Goal: Task Accomplishment & Management: Complete application form

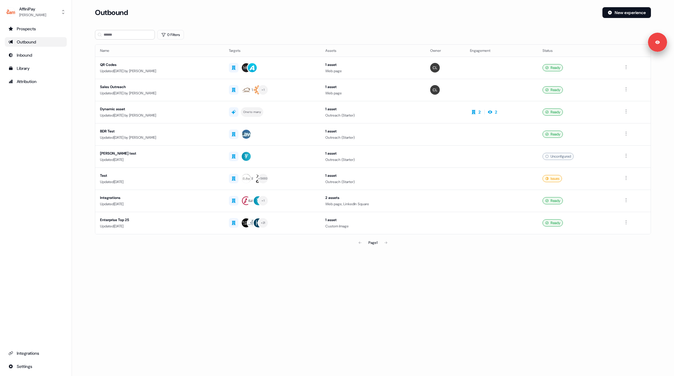
click at [330, 260] on section "Loading... Outbound New experience 0 Filters Name Targets Assets Owner Engageme…" at bounding box center [372, 136] width 575 height 258
click at [25, 63] on link "Library" at bounding box center [36, 68] width 62 height 10
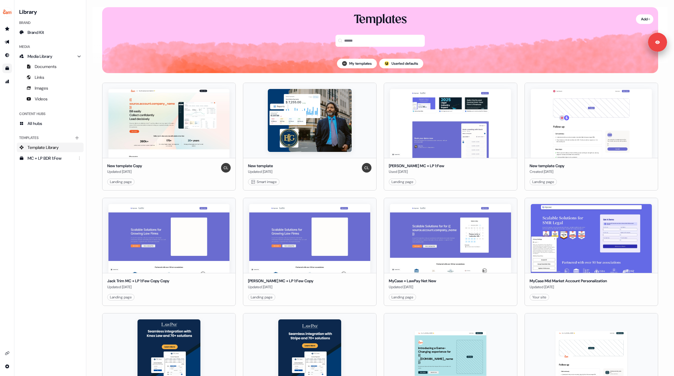
click at [69, 192] on div "Library Brand Brand Kit Media Media Library Documents Links Images Videos Conte…" at bounding box center [50, 187] width 67 height 361
click at [11, 32] on link "Go to prospects" at bounding box center [7, 29] width 10 height 10
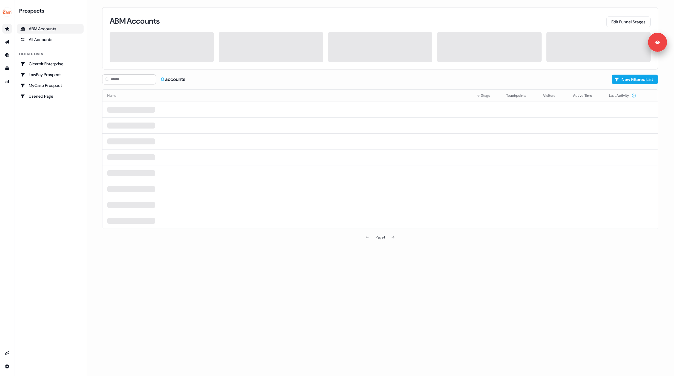
click at [3, 25] on link "Go to prospects" at bounding box center [7, 29] width 10 height 10
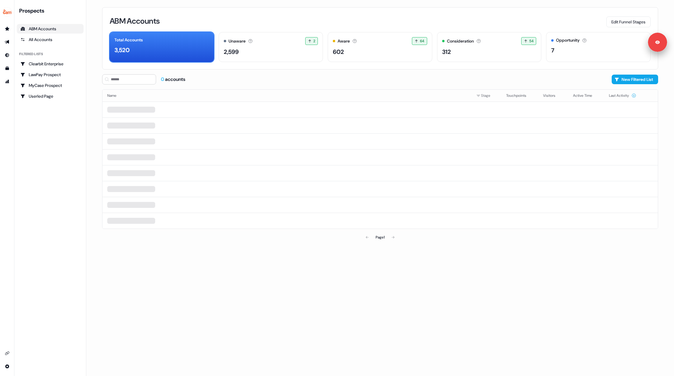
click at [53, 150] on div "Prospects ABM Accounts All Accounts Filtered lists Clearbit Enterprise LawPay P…" at bounding box center [50, 187] width 67 height 361
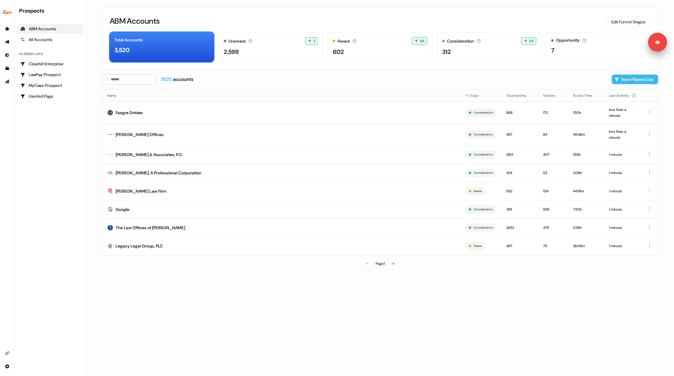
click at [632, 77] on button "New Filtered List" at bounding box center [634, 80] width 46 height 10
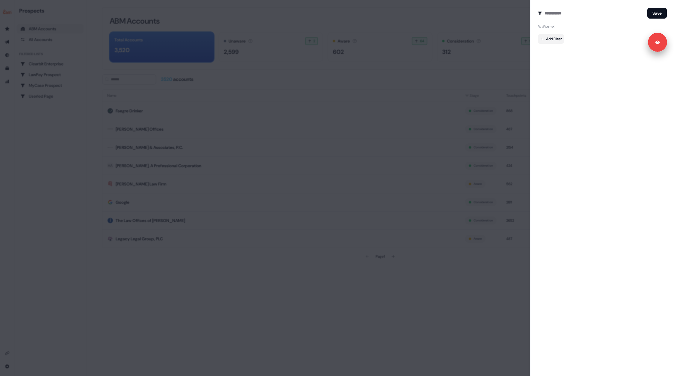
click at [541, 39] on body "For the best experience switch devices to a bigger screen. Go to [DOMAIN_NAME] …" at bounding box center [337, 188] width 674 height 376
click at [545, 13] on div at bounding box center [337, 188] width 674 height 376
click at [556, 12] on input at bounding box center [594, 13] width 100 height 12
type input "**********"
click at [553, 38] on body "For the best experience switch devices to a bigger screen. Go to [DOMAIN_NAME] …" at bounding box center [337, 188] width 674 height 376
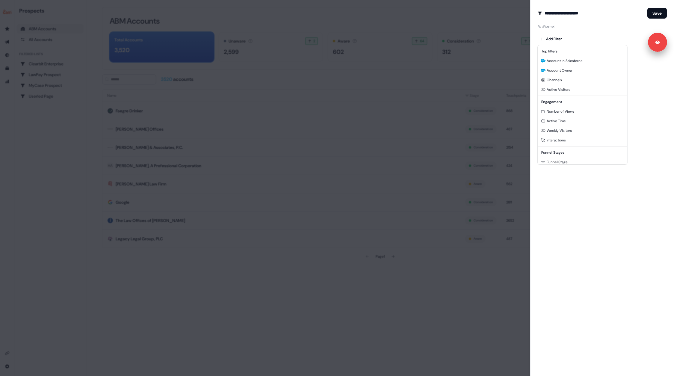
scroll to position [54, 0]
click at [567, 158] on span "Salesforce Opportunity" at bounding box center [565, 158] width 38 height 5
click at [589, 29] on div "Not Deleted" at bounding box center [601, 29] width 129 height 10
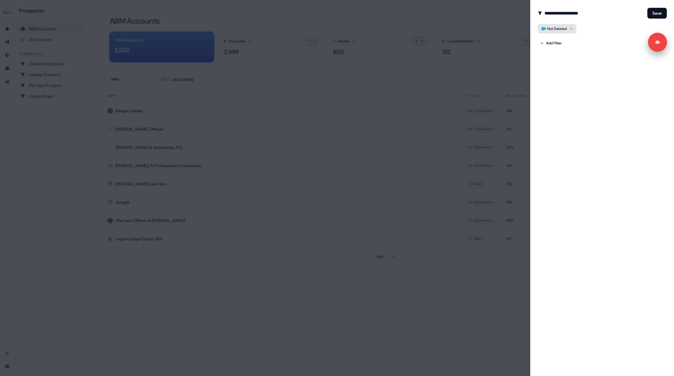
click at [571, 29] on icon "button" at bounding box center [571, 28] width 7 height 7
click at [556, 41] on body "For the best experience switch devices to a bigger screen. Go to [DOMAIN_NAME] …" at bounding box center [337, 188] width 674 height 376
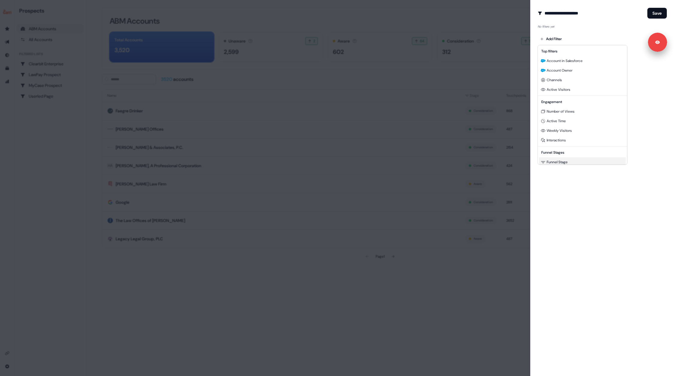
scroll to position [54, 0]
click at [554, 158] on span "Salesforce Opportunity" at bounding box center [565, 158] width 38 height 5
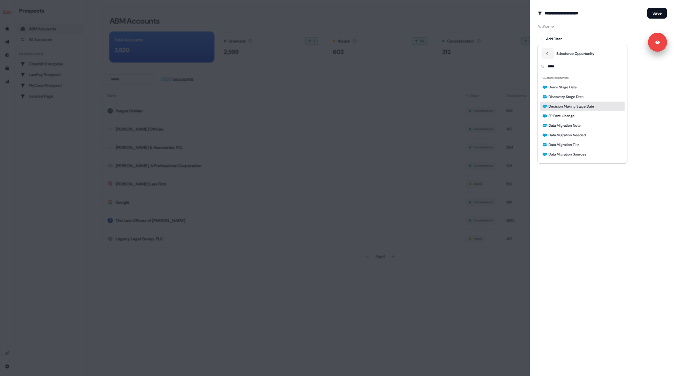
scroll to position [7, 0]
type input "*****"
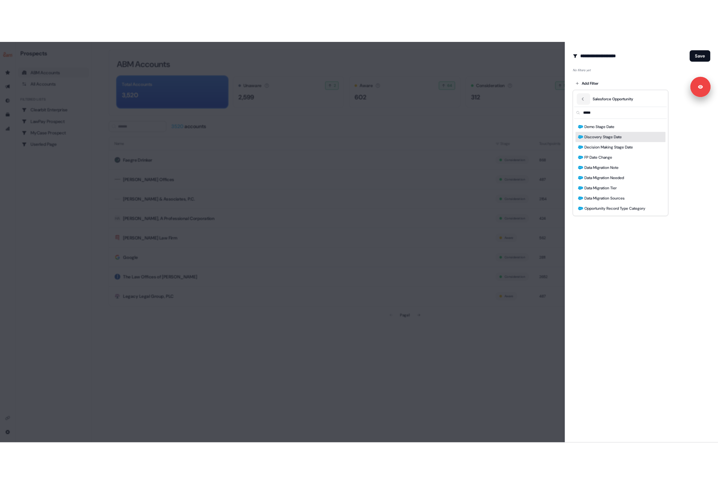
scroll to position [8, 0]
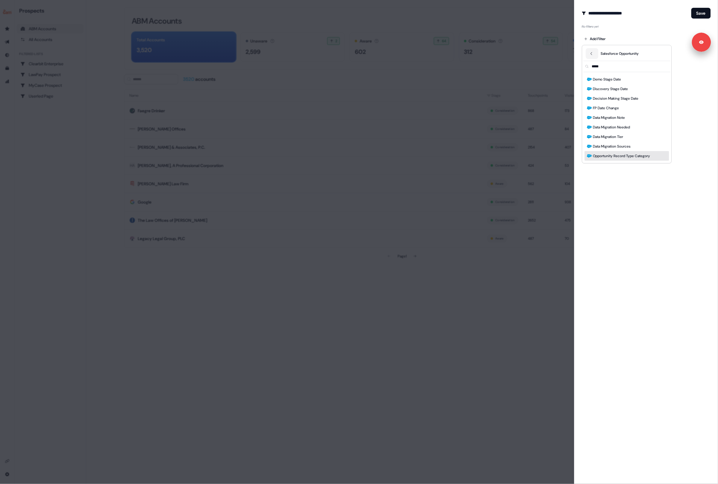
click at [624, 157] on span "Opportunity Record Type Category" at bounding box center [621, 156] width 57 height 6
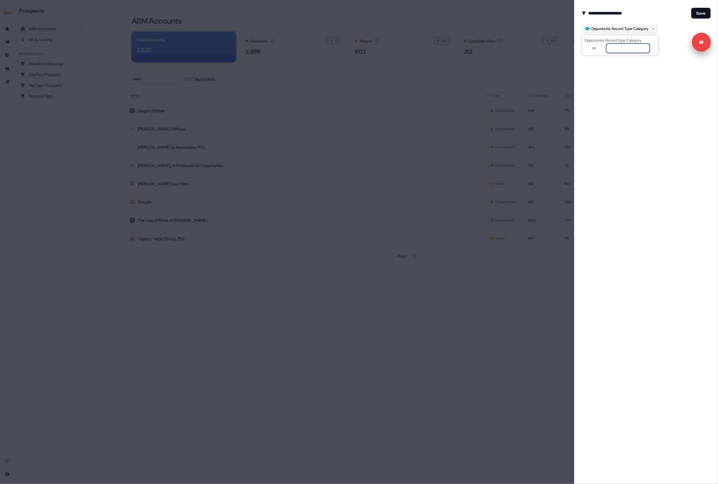
click at [625, 51] on input at bounding box center [628, 48] width 44 height 10
click at [657, 28] on icon "button" at bounding box center [653, 28] width 7 height 7
click at [609, 40] on body "For the best experience switch devices to a bigger screen. Go to [DOMAIN_NAME] …" at bounding box center [359, 242] width 718 height 484
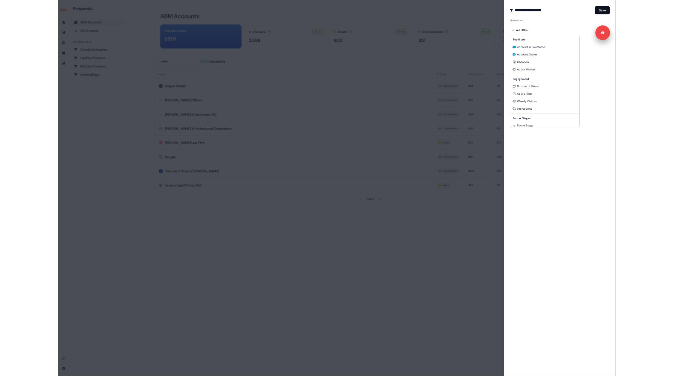
scroll to position [54, 0]
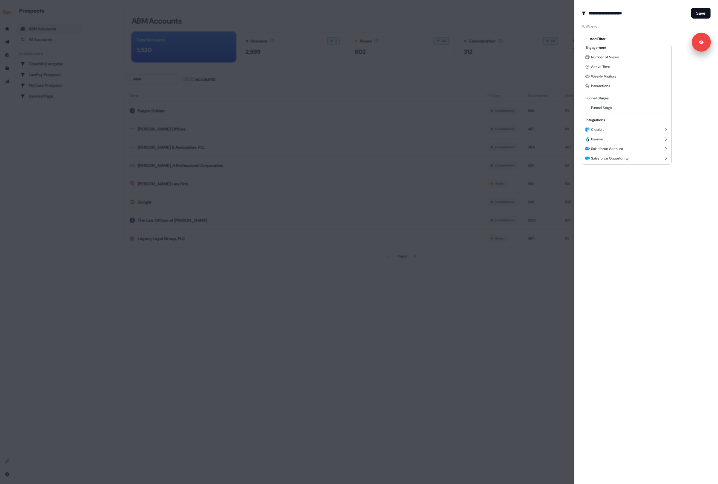
click at [205, 85] on div at bounding box center [359, 242] width 718 height 484
click at [128, 90] on div at bounding box center [359, 242] width 718 height 484
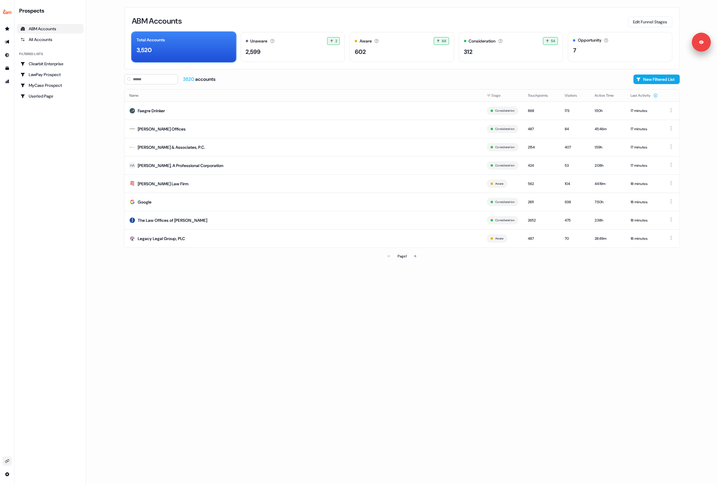
click at [8, 375] on icon "Go to integrations" at bounding box center [7, 461] width 5 height 5
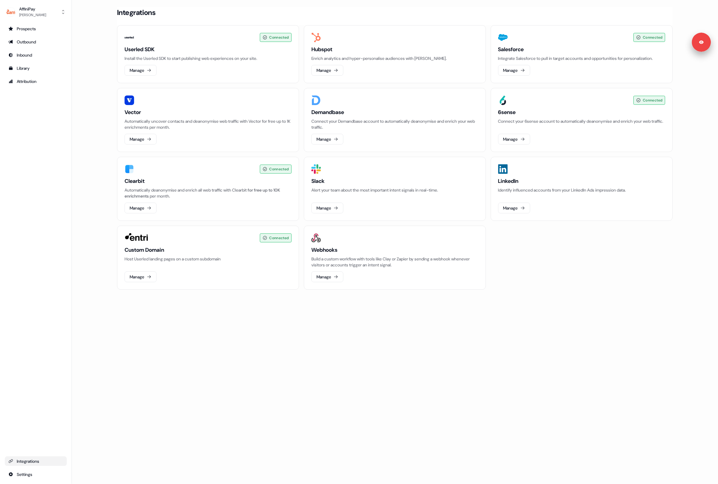
click at [312, 325] on div "Loading... Integrations Connected Userled SDK Install the Userled SDK to start …" at bounding box center [395, 242] width 646 height 484
click at [91, 110] on main "Loading... Integrations Connected Userled SDK Install the Userled SDK to start …" at bounding box center [395, 156] width 646 height 299
click at [31, 31] on div "Prospects" at bounding box center [35, 29] width 55 height 6
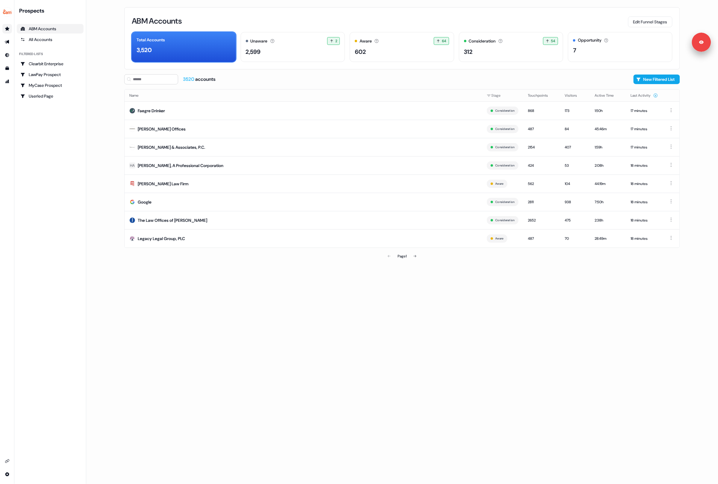
click at [107, 85] on main "Loading... ABM Accounts Edit Funnel Stages Total Accounts 3,520 Unaware The def…" at bounding box center [402, 242] width 632 height 484
click at [34, 43] on link "All Accounts" at bounding box center [50, 40] width 67 height 10
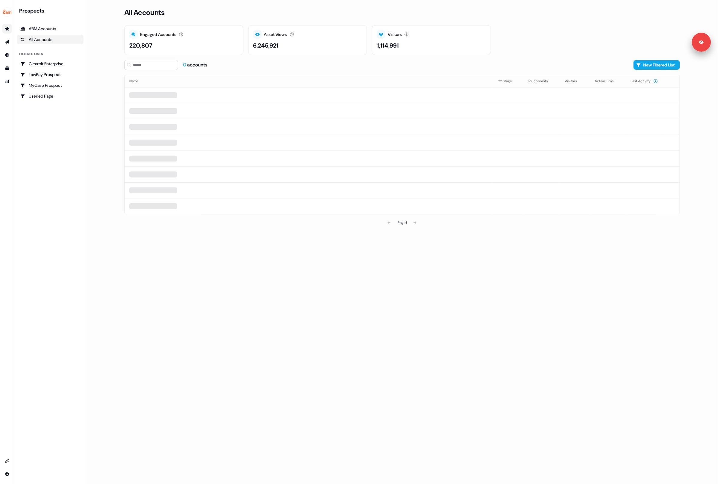
click at [51, 108] on div "Prospects ABM Accounts All Accounts Filtered lists Clearbit Enterprise LawPay P…" at bounding box center [50, 242] width 67 height 470
click at [641, 67] on button "New Filtered List" at bounding box center [656, 65] width 46 height 10
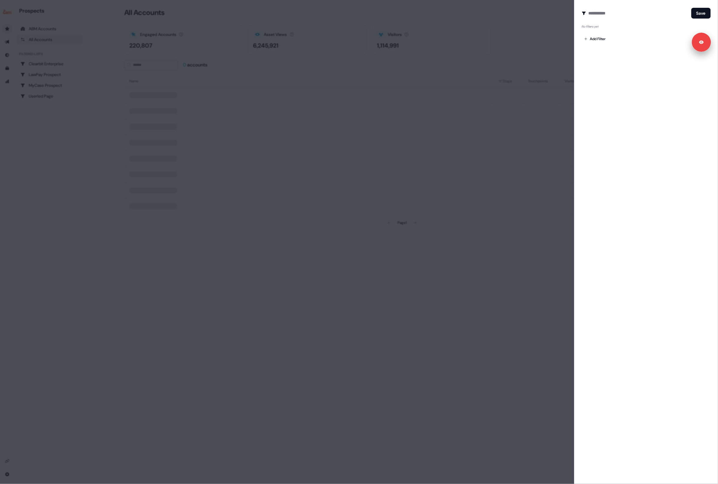
click at [357, 286] on div at bounding box center [359, 242] width 718 height 484
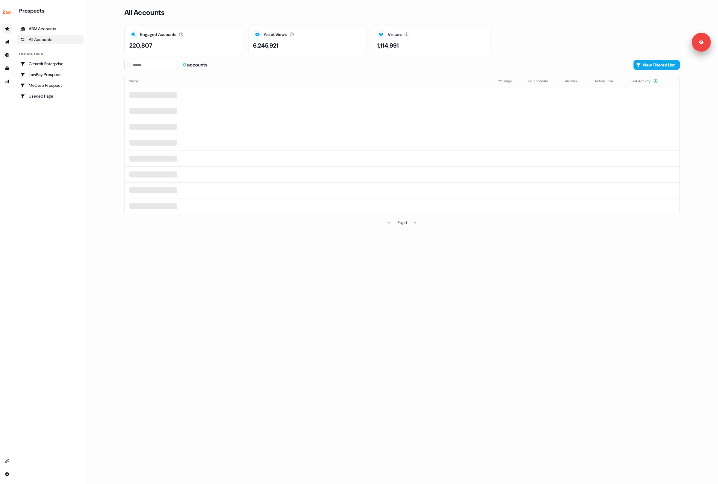
click at [51, 147] on div "Prospects ABM Accounts All Accounts Filtered lists Clearbit Enterprise LawPay P…" at bounding box center [50, 242] width 67 height 470
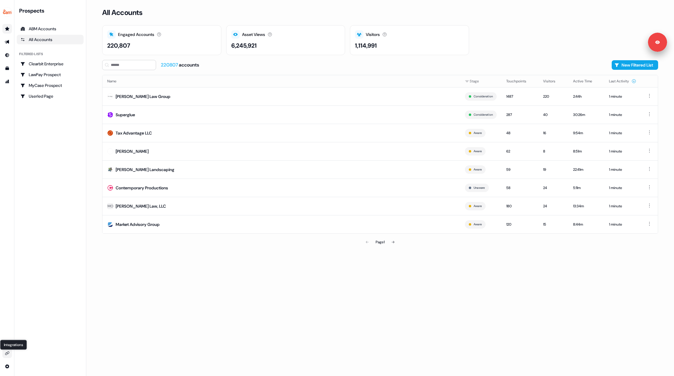
click at [8, 354] on icon "Go to integrations" at bounding box center [7, 353] width 5 height 5
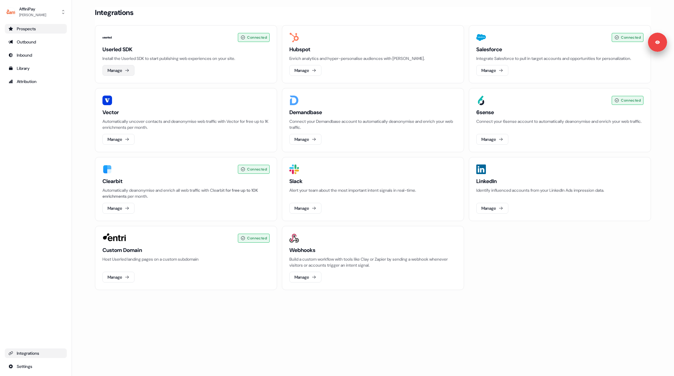
click at [115, 72] on button "Manage" at bounding box center [118, 70] width 32 height 11
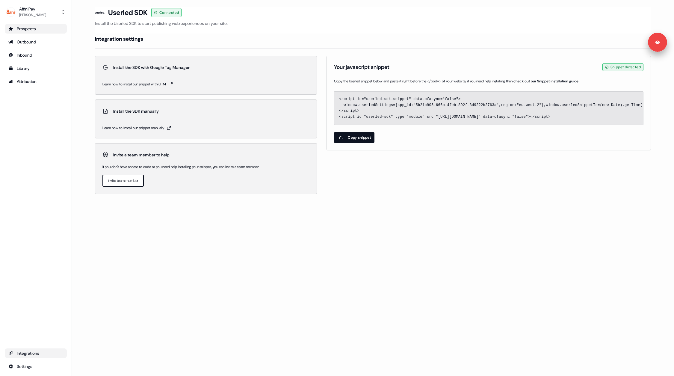
drag, startPoint x: 338, startPoint y: 98, endPoint x: 359, endPoint y: 123, distance: 32.1
click at [359, 124] on span "<script id="userled-sdk-snippet" data-cfasync="false"> window.userledSettings={…" at bounding box center [488, 108] width 309 height 33
click at [151, 266] on div "Loading... Userled SDK Connected Install the Userled SDK to start publishing we…" at bounding box center [373, 188] width 602 height 376
click at [24, 31] on div "Prospects" at bounding box center [35, 29] width 55 height 6
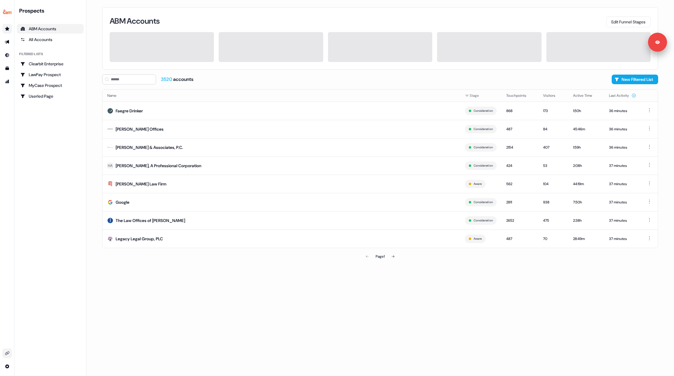
click at [31, 46] on div "Prospects ABM Accounts All Accounts Filtered lists Clearbit Enterprise LawPay P…" at bounding box center [50, 54] width 67 height 94
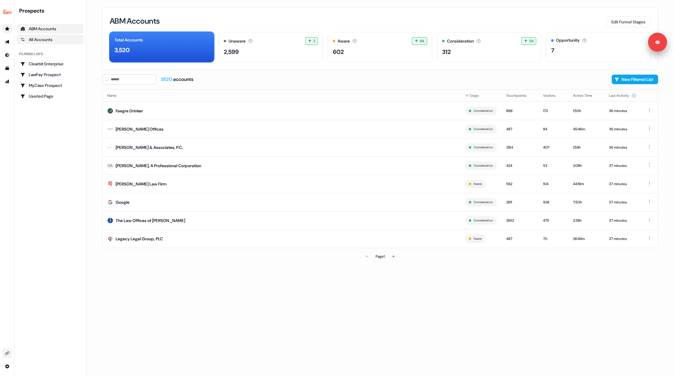
click at [36, 38] on div "All Accounts" at bounding box center [50, 40] width 60 height 6
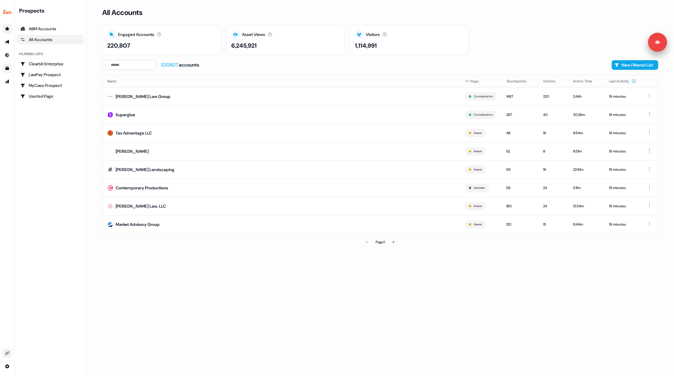
click at [10, 68] on link "Go to templates" at bounding box center [7, 68] width 10 height 10
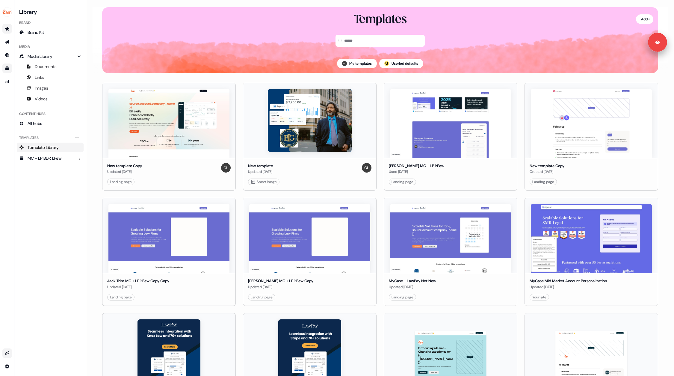
click at [6, 37] on ul "side nav menu" at bounding box center [7, 55] width 14 height 62
click at [6, 32] on link "Go to prospects" at bounding box center [7, 29] width 10 height 10
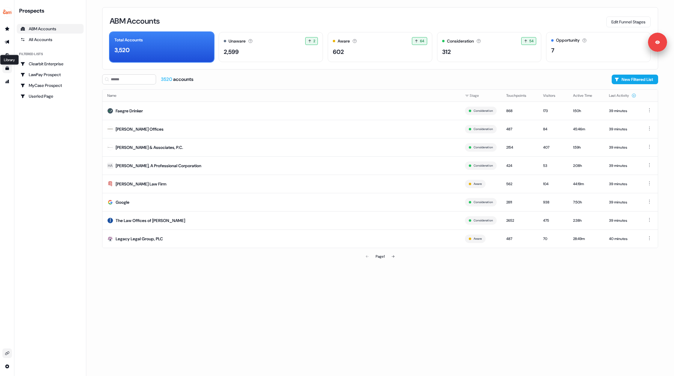
click at [7, 67] on icon "Go to templates" at bounding box center [7, 68] width 5 height 5
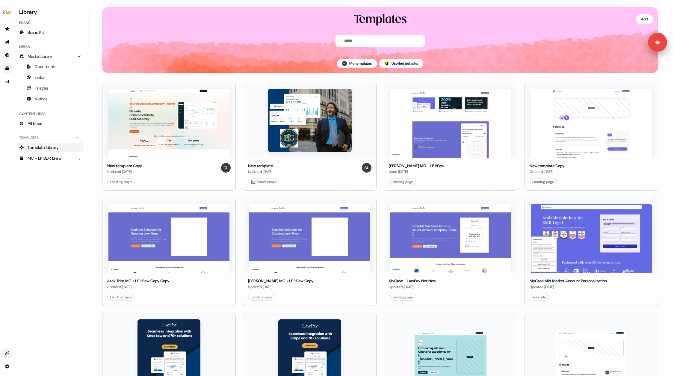
click at [190, 72] on div "My templates ; Userled defaults" at bounding box center [380, 63] width 556 height 19
click at [198, 180] on link "Edit" at bounding box center [199, 182] width 6 height 6
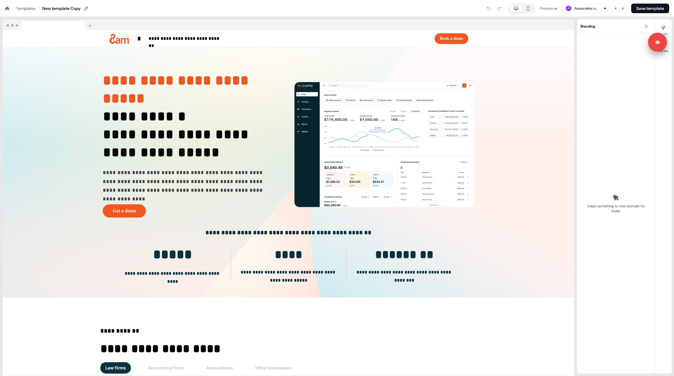
click at [647, 26] on icon at bounding box center [645, 26] width 5 height 5
click at [645, 27] on icon at bounding box center [645, 26] width 3 height 3
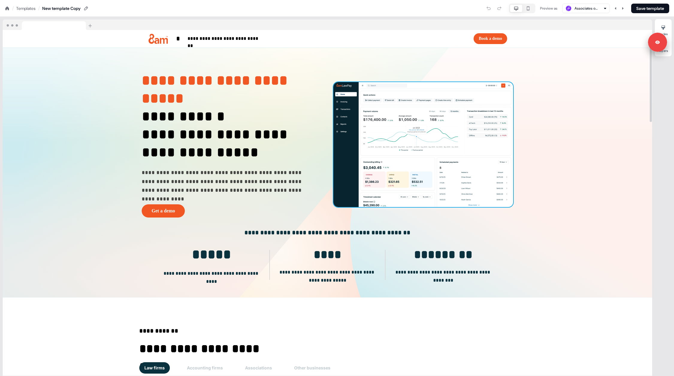
click at [346, 106] on img at bounding box center [423, 144] width 180 height 125
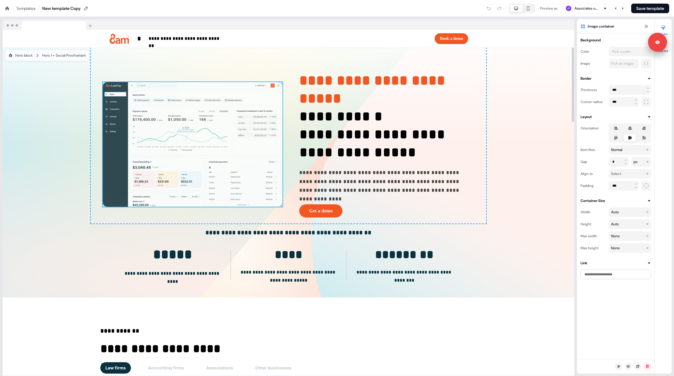
drag, startPoint x: 400, startPoint y: 138, endPoint x: 218, endPoint y: 142, distance: 181.7
click at [218, 142] on div "**********" at bounding box center [288, 136] width 395 height 176
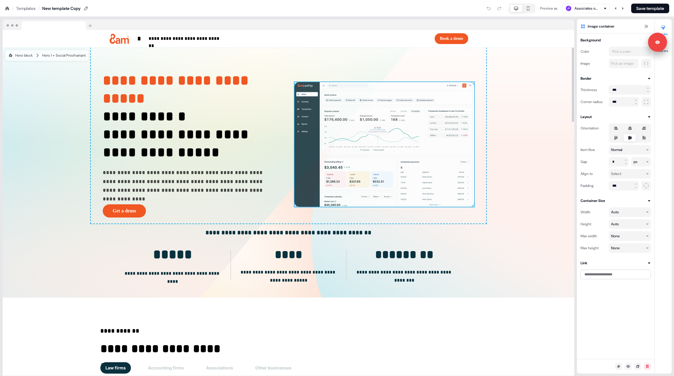
drag, startPoint x: 204, startPoint y: 142, endPoint x: 427, endPoint y: 136, distance: 223.4
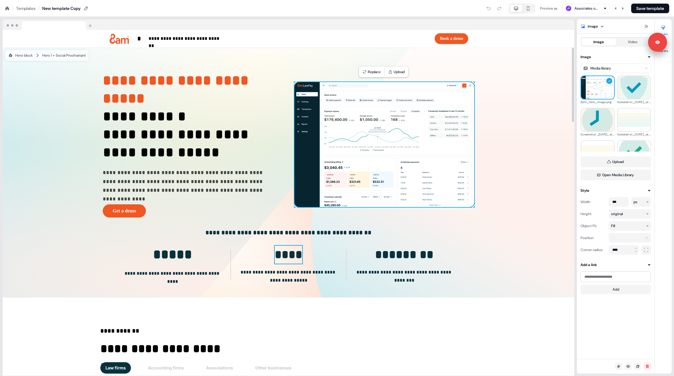
click at [289, 253] on strong "****" at bounding box center [289, 254] width 28 height 12
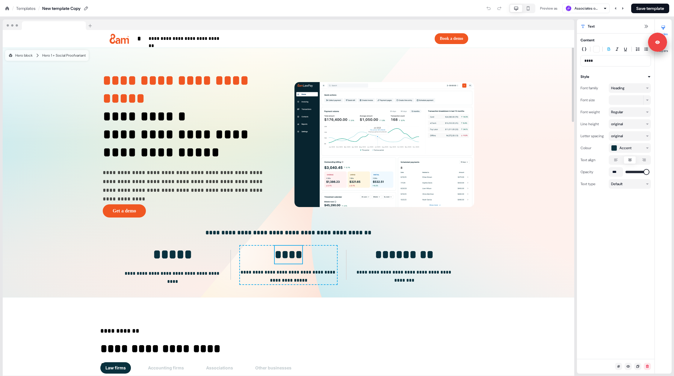
click at [289, 253] on strong "****" at bounding box center [289, 254] width 28 height 12
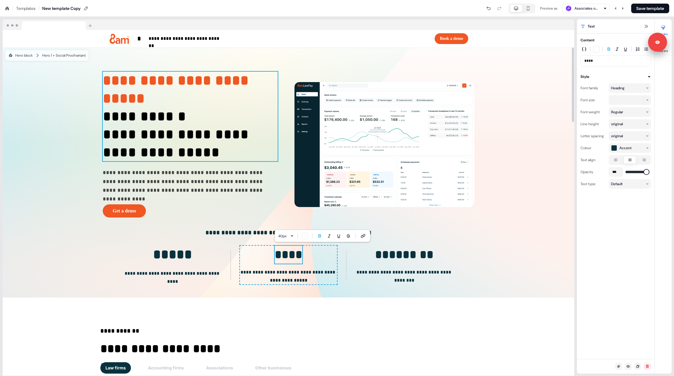
click at [160, 116] on p "**********" at bounding box center [190, 99] width 175 height 54
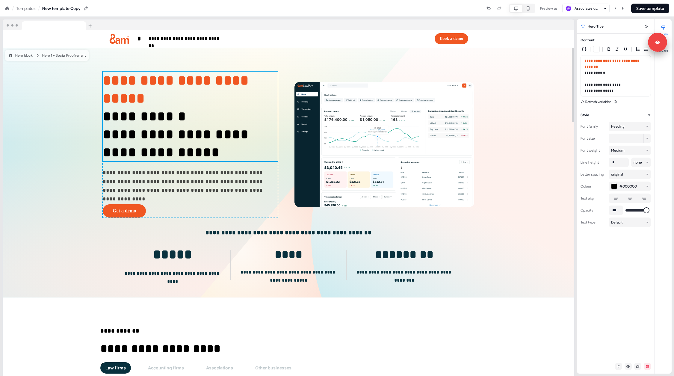
click at [126, 85] on strong "**********" at bounding box center [178, 89] width 150 height 32
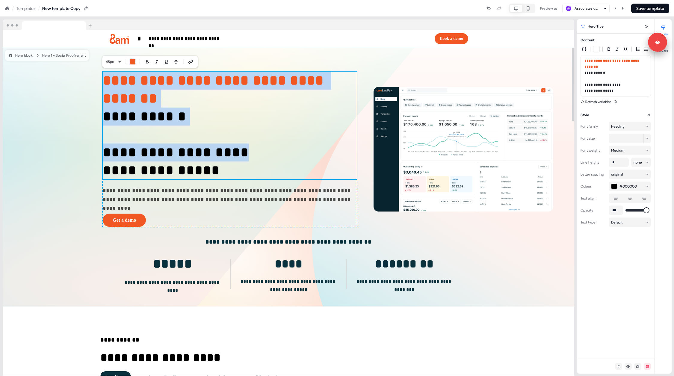
click at [113, 105] on strong "**********" at bounding box center [215, 89] width 225 height 32
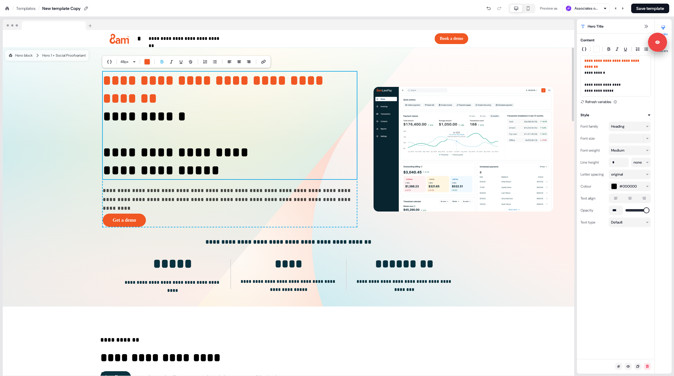
click at [119, 120] on p "**********" at bounding box center [230, 108] width 254 height 72
click at [73, 158] on div "**********" at bounding box center [288, 177] width 571 height 259
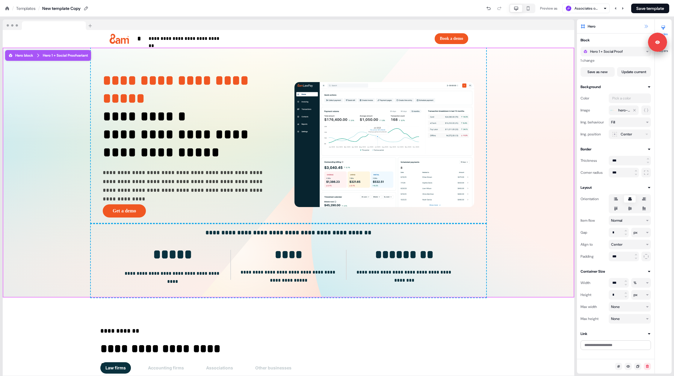
click at [645, 26] on icon at bounding box center [645, 26] width 3 height 3
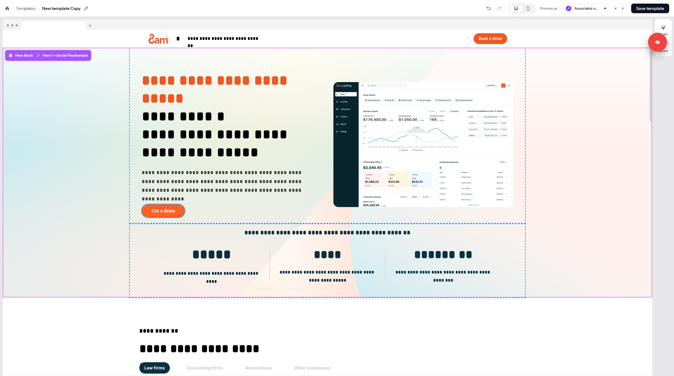
click at [163, 215] on button "Get a demo" at bounding box center [163, 210] width 43 height 13
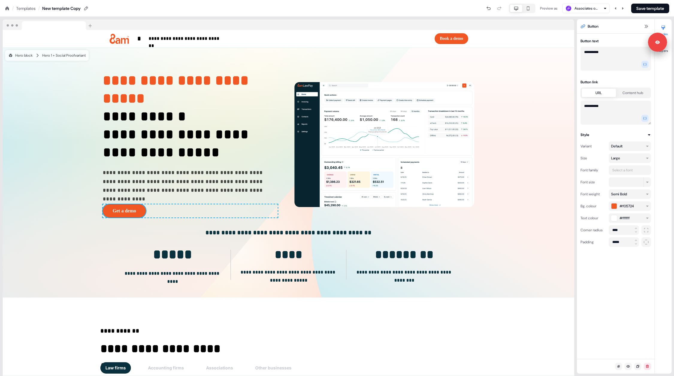
click at [9, 8] on icon at bounding box center [7, 8] width 5 height 5
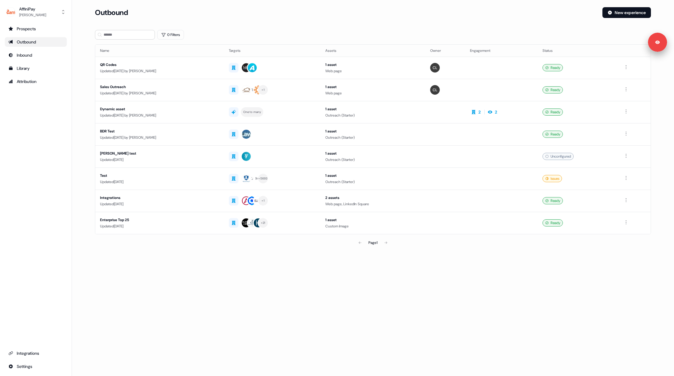
click at [24, 40] on div "Outbound" at bounding box center [35, 42] width 55 height 6
click at [615, 10] on button "New experience" at bounding box center [626, 12] width 48 height 11
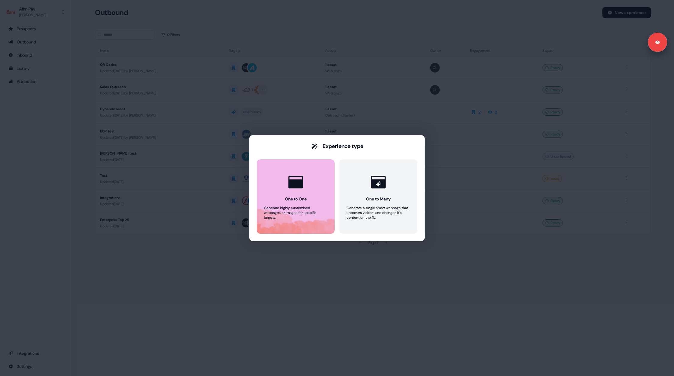
click at [295, 199] on div "One to One" at bounding box center [296, 199] width 22 height 6
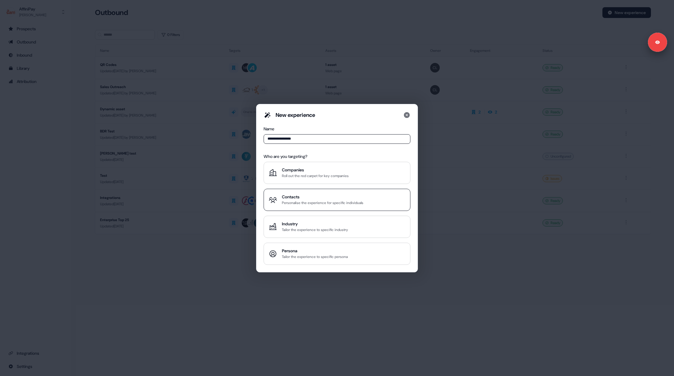
type input "**********"
click at [315, 198] on div "Contacts" at bounding box center [322, 197] width 81 height 6
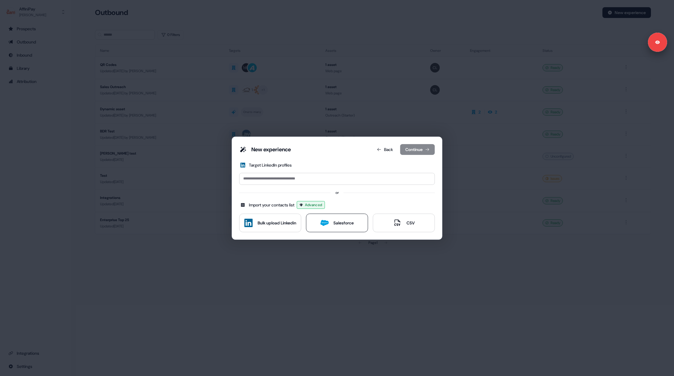
click at [336, 223] on div "Salesforce" at bounding box center [343, 223] width 20 height 6
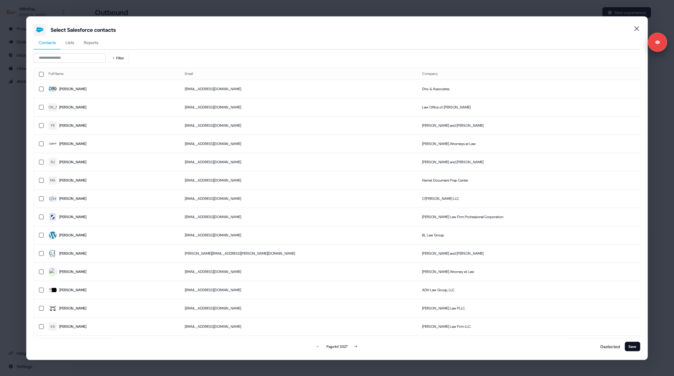
click at [69, 43] on span "Lists" at bounding box center [70, 42] width 9 height 6
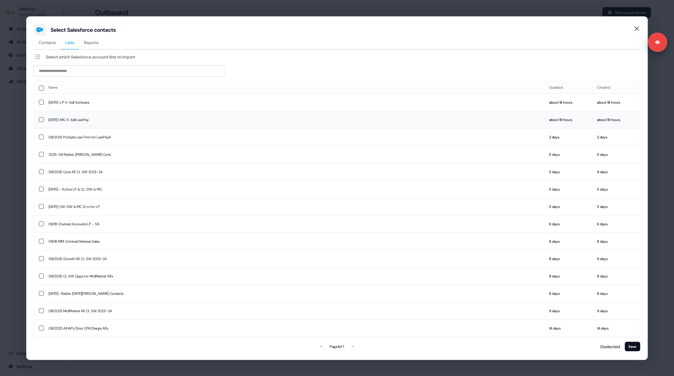
click at [41, 119] on button "button" at bounding box center [41, 119] width 5 height 5
click at [629, 345] on button "Save" at bounding box center [632, 346] width 16 height 10
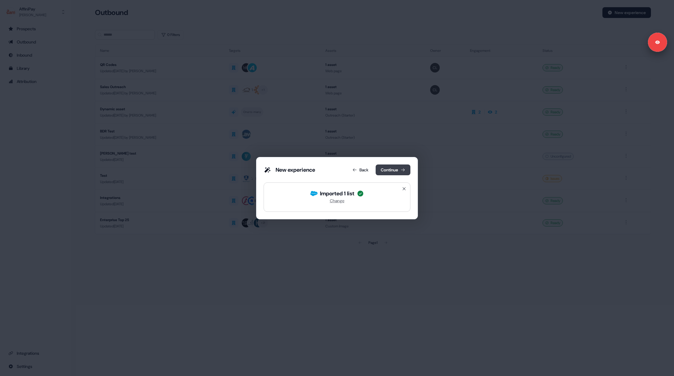
click at [389, 167] on button "Continue" at bounding box center [392, 169] width 35 height 11
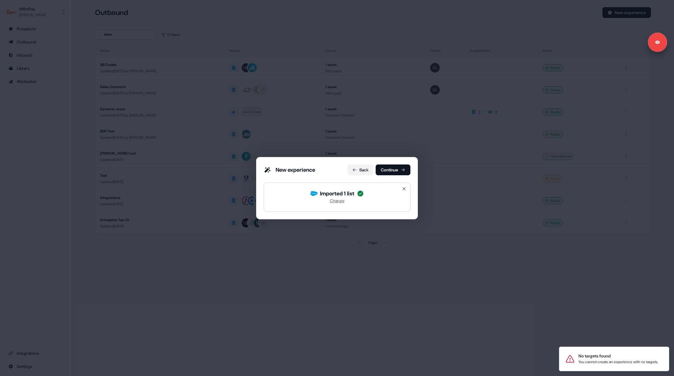
click at [357, 169] on button "Back" at bounding box center [360, 169] width 26 height 11
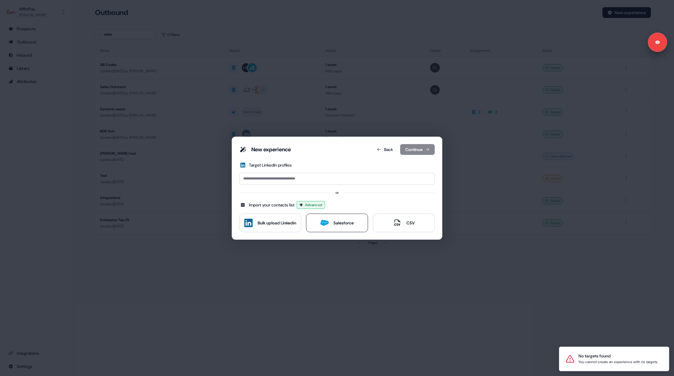
click at [337, 221] on div "Salesforce" at bounding box center [343, 223] width 20 height 6
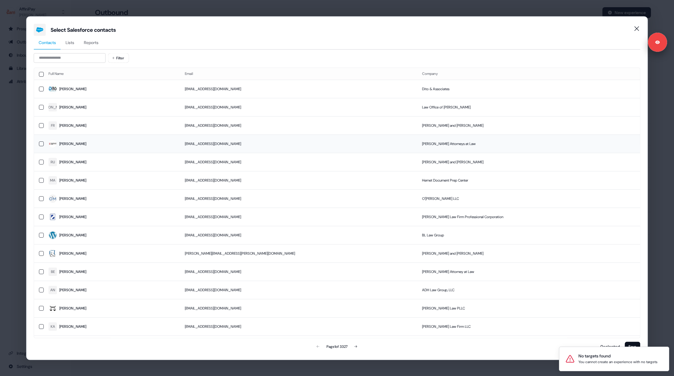
click at [40, 141] on button "button" at bounding box center [41, 143] width 5 height 5
click at [40, 173] on td at bounding box center [39, 180] width 10 height 18
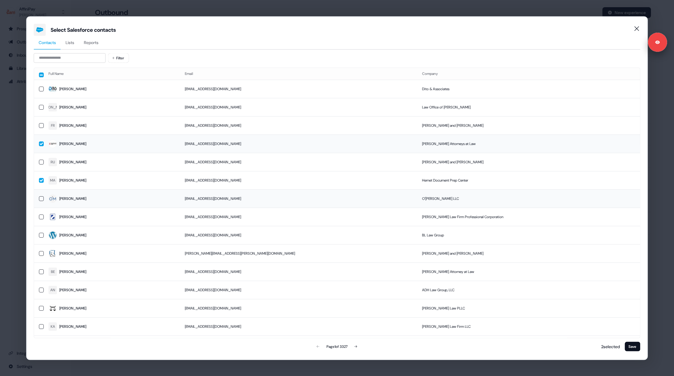
click at [40, 196] on button "button" at bounding box center [41, 198] width 5 height 5
click at [41, 232] on button "button" at bounding box center [41, 234] width 5 height 5
click at [41, 215] on button "button" at bounding box center [41, 216] width 5 height 5
click at [629, 345] on button "Save" at bounding box center [632, 346] width 16 height 10
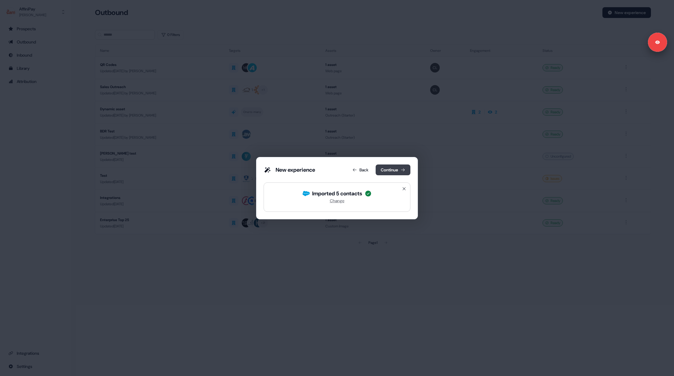
click at [392, 167] on button "Continue" at bounding box center [392, 169] width 35 height 11
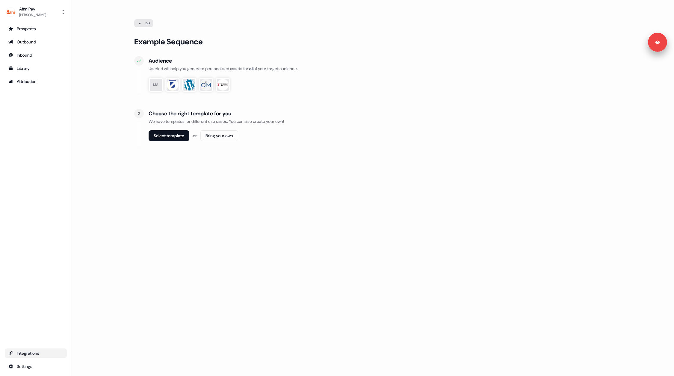
click at [22, 350] on div "Integrations" at bounding box center [35, 353] width 55 height 6
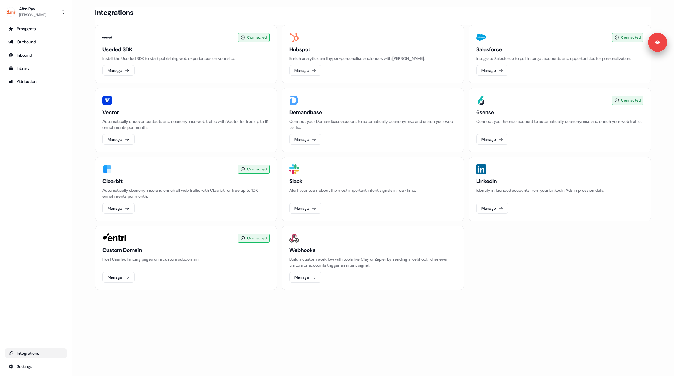
click at [253, 306] on div "Loading... Integrations Connected Userled SDK Install the Userled SDK to start …" at bounding box center [373, 188] width 602 height 376
click at [110, 249] on h3 "Custom Domain" at bounding box center [185, 249] width 167 height 7
click at [29, 43] on div "Outbound" at bounding box center [35, 42] width 55 height 6
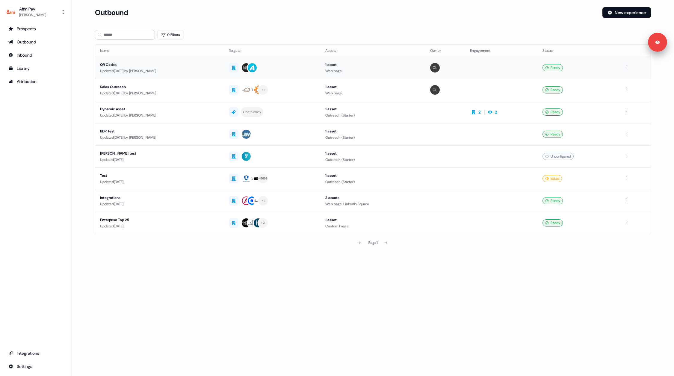
click at [216, 70] on div "Updated [DATE] by [PERSON_NAME]" at bounding box center [159, 71] width 119 height 6
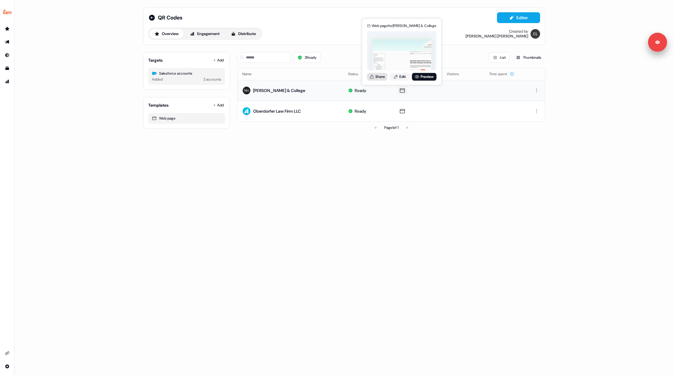
click at [379, 77] on button "Share" at bounding box center [377, 77] width 20 height 8
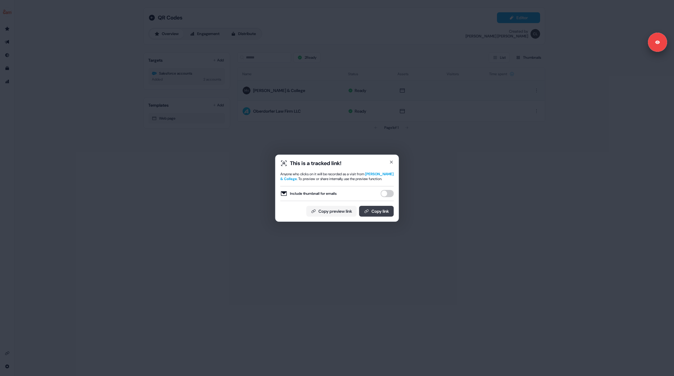
click at [372, 212] on button "Copy link" at bounding box center [376, 211] width 35 height 11
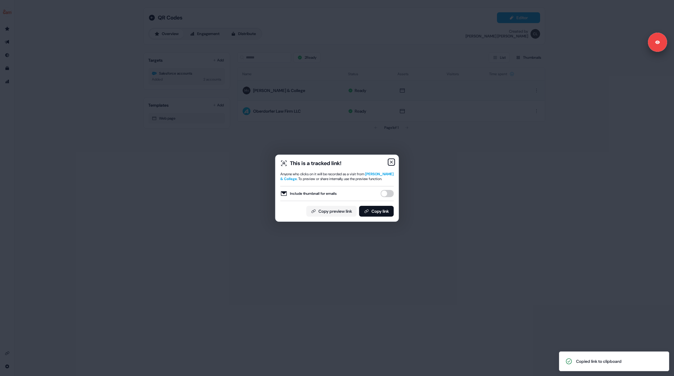
click at [389, 163] on icon "button" at bounding box center [391, 162] width 5 height 5
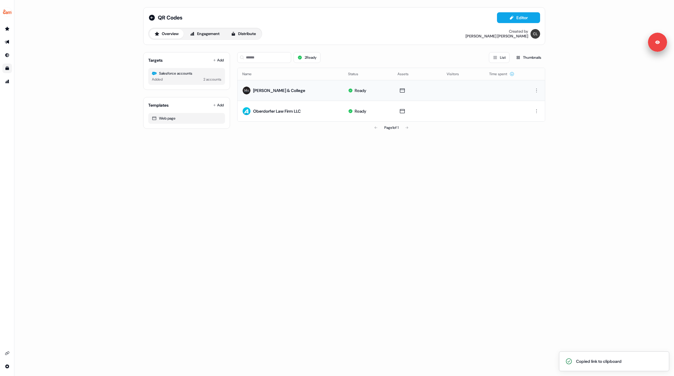
click at [7, 66] on icon "Go to templates" at bounding box center [7, 68] width 5 height 5
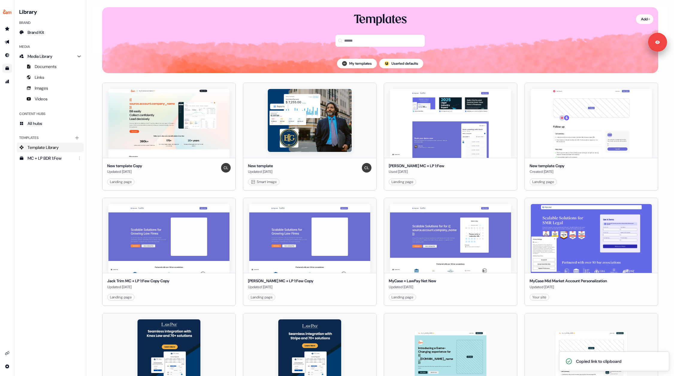
click at [640, 20] on html "Copied link to clipboard For the best experience switch devices to a bigger scr…" at bounding box center [337, 188] width 674 height 376
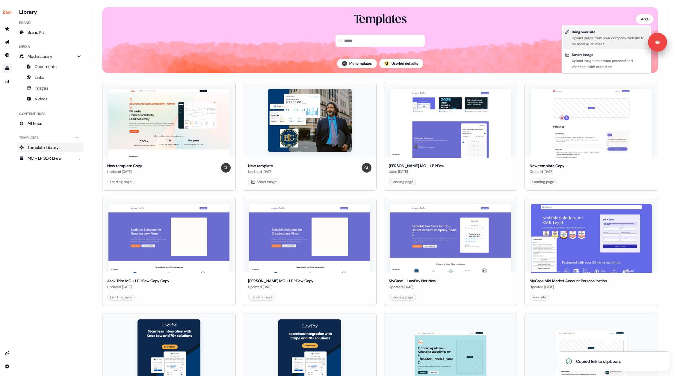
click at [600, 38] on div "Upload pages from your company website to be used as an asset" at bounding box center [609, 41] width 76 height 12
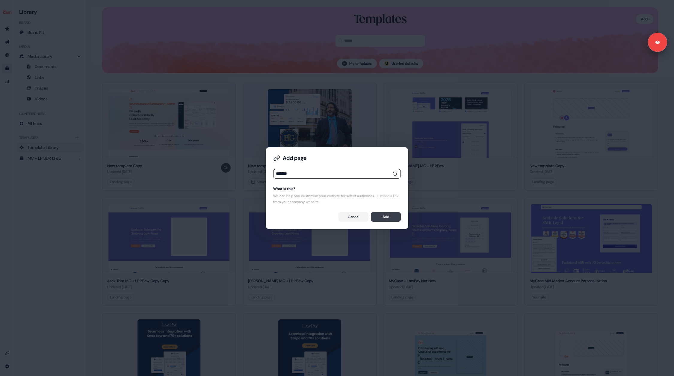
type input "*******"
click at [386, 216] on button "Add" at bounding box center [386, 217] width 30 height 10
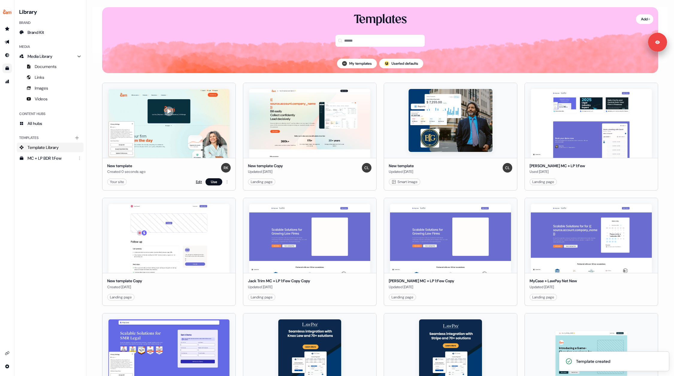
click at [197, 181] on link "Edit" at bounding box center [199, 182] width 6 height 6
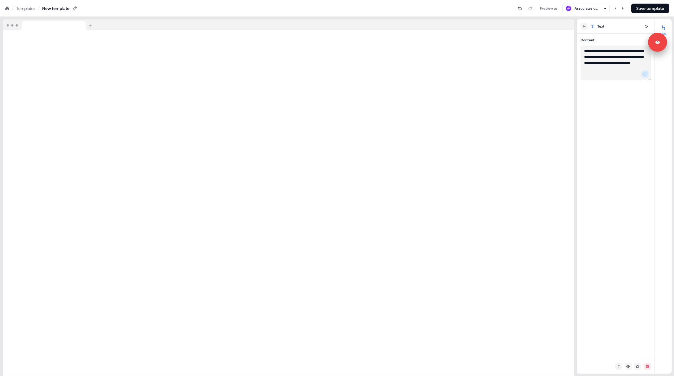
click at [584, 50] on textarea "**********" at bounding box center [615, 63] width 70 height 35
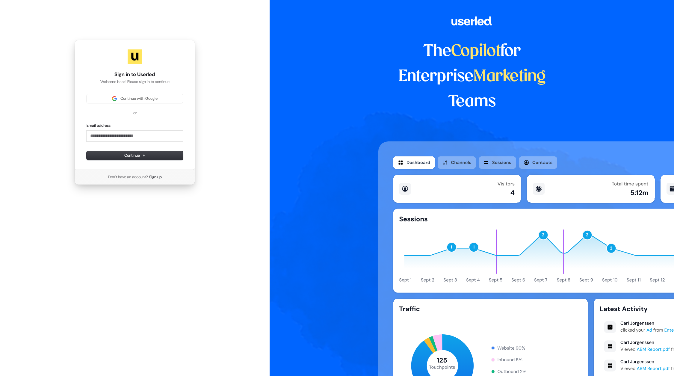
click at [121, 105] on div "Continue with Google or Email address Continue" at bounding box center [135, 127] width 96 height 66
click at [131, 97] on span "Continue with Google" at bounding box center [138, 98] width 37 height 5
